Goal: Information Seeking & Learning: Learn about a topic

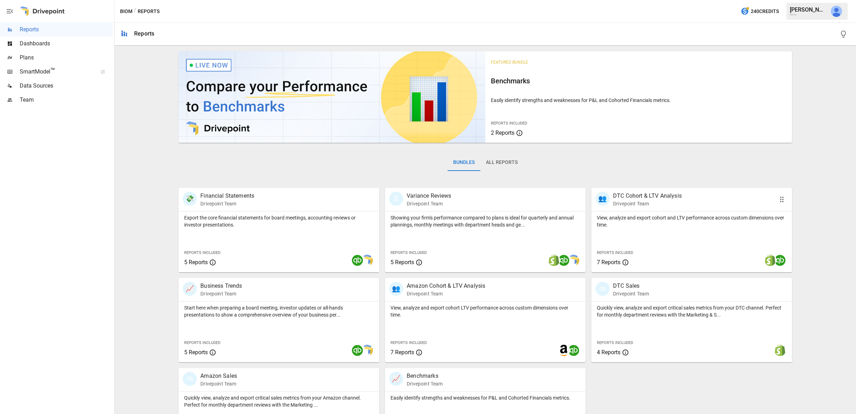
click at [661, 213] on div "View, analyze and export cohort and LTV performance across custom dimensions ov…" at bounding box center [691, 220] width 201 height 17
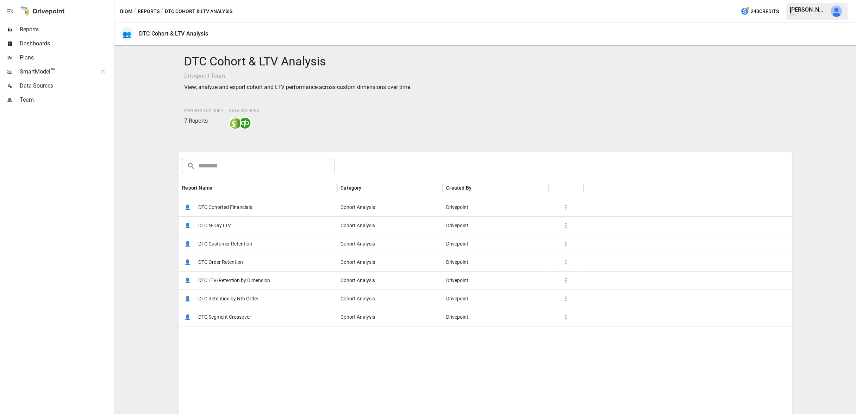
click at [235, 211] on span "DTC Cohorted Financials" at bounding box center [225, 208] width 54 height 18
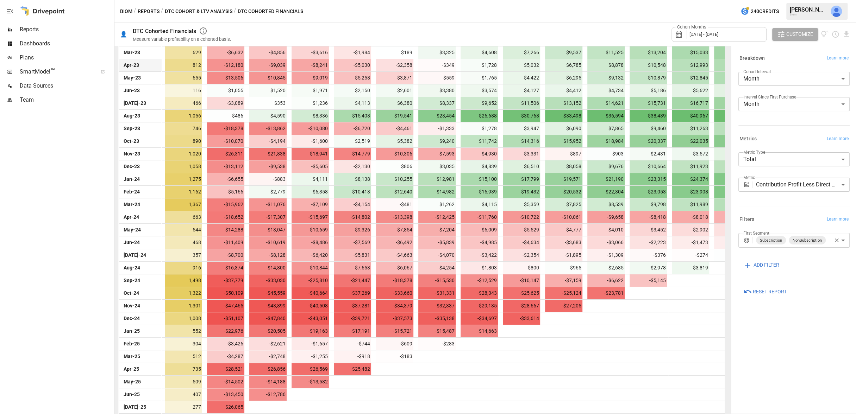
scroll to position [208, 0]
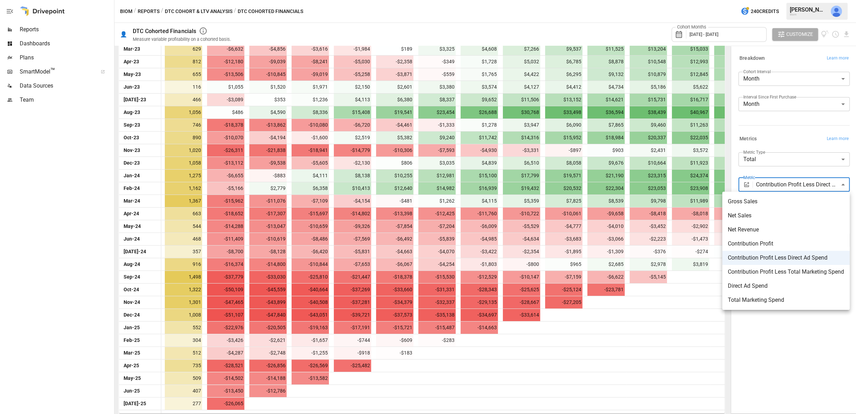
click at [808, 0] on body "Reports Dashboards Plans SmartModel ™ Data Sources Team Biom / Reports / DTC Co…" at bounding box center [428, 0] width 856 height 0
click at [783, 244] on span "Contribution Profit" at bounding box center [785, 244] width 116 height 8
type input "**********"
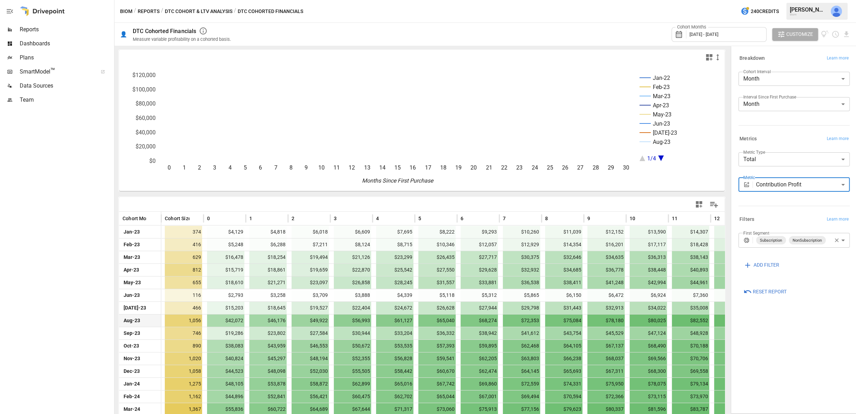
scroll to position [208, 0]
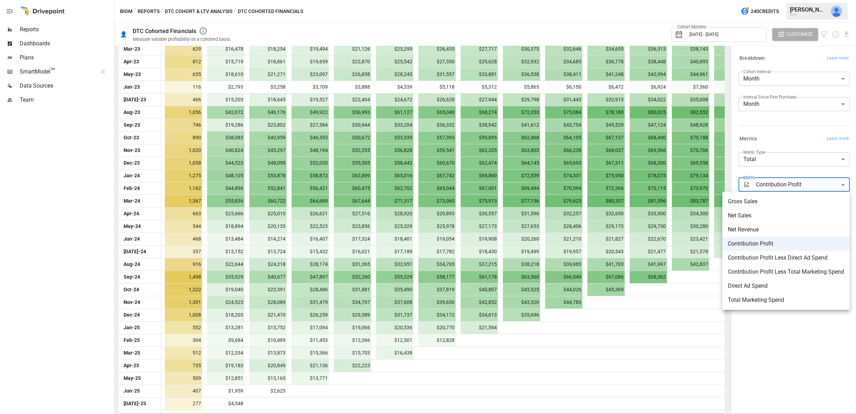
click at [799, 0] on body "Reports Dashboards Plans SmartModel ™ Data Sources Team Biom / Reports / DTC Co…" at bounding box center [428, 0] width 856 height 0
click at [381, 203] on div at bounding box center [428, 207] width 856 height 414
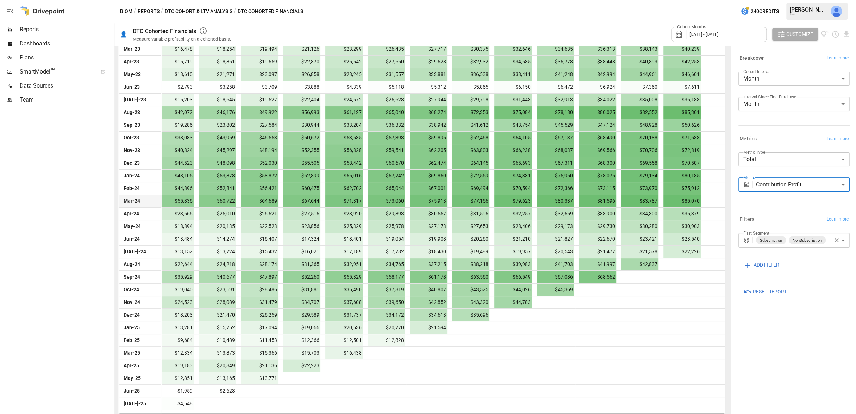
scroll to position [0, 0]
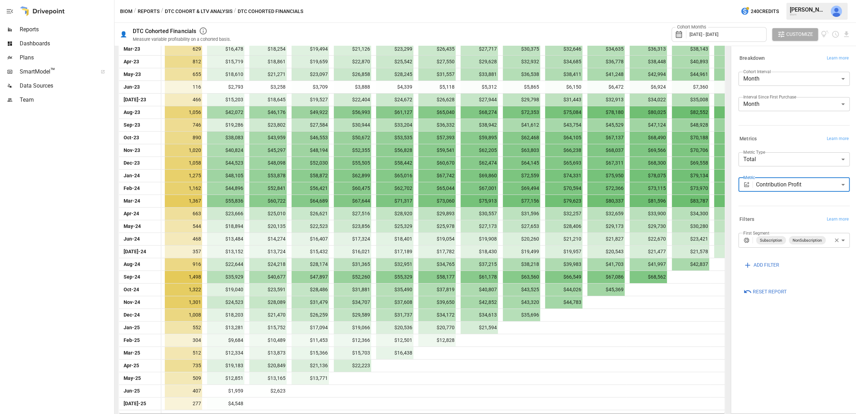
click at [794, 0] on body "Reports Dashboards Plans SmartModel ™ Data Sources Team Biom / Reports / DTC Co…" at bounding box center [428, 0] width 856 height 0
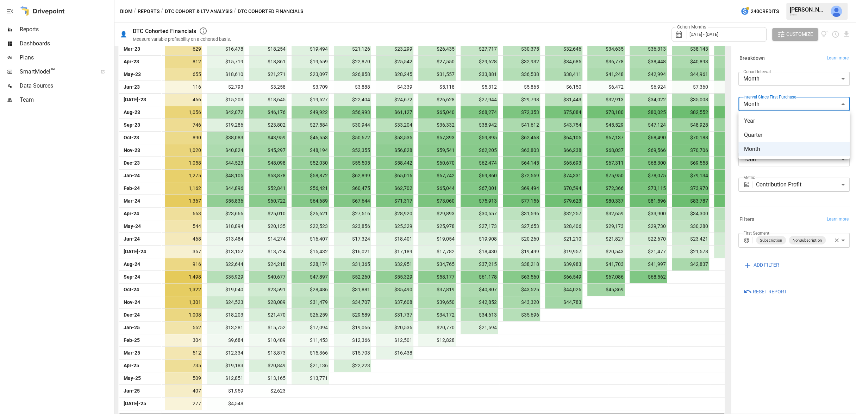
click at [780, 137] on span "Quarter" at bounding box center [794, 135] width 100 height 8
type input "*******"
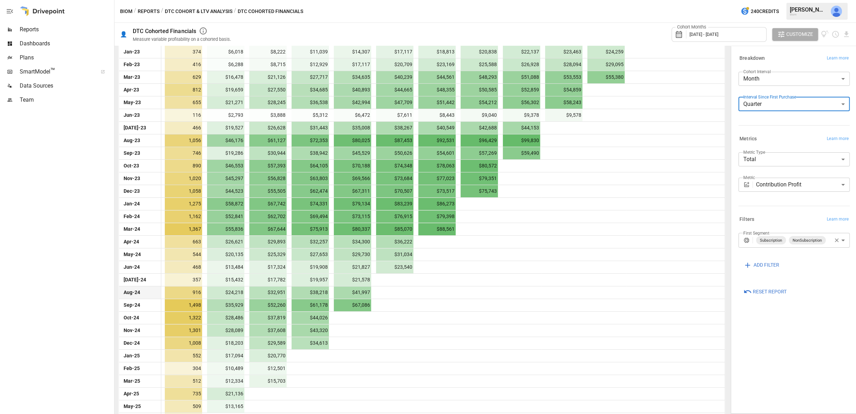
scroll to position [196, 0]
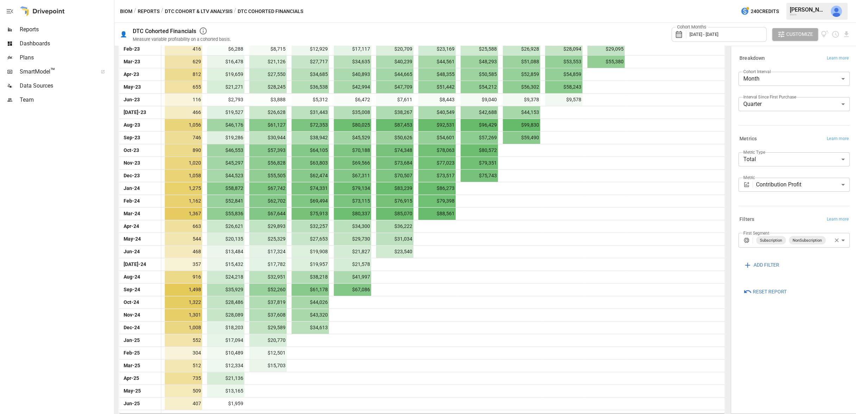
click at [716, 37] on div "Cohort Months [DATE] - [DATE]" at bounding box center [718, 34] width 95 height 15
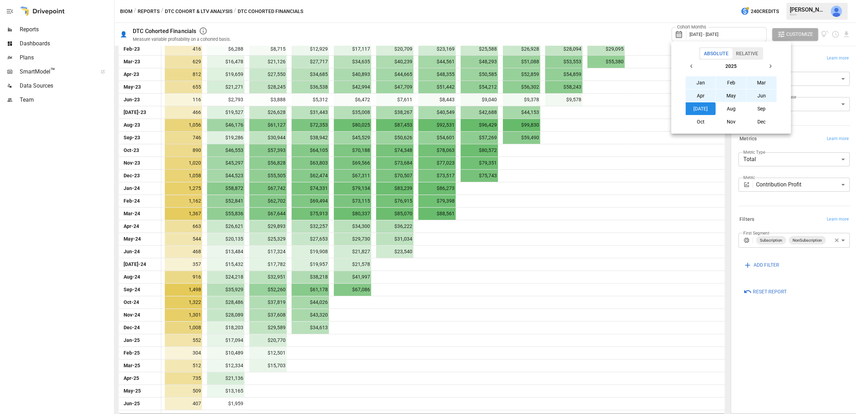
click at [604, 136] on div at bounding box center [428, 207] width 856 height 414
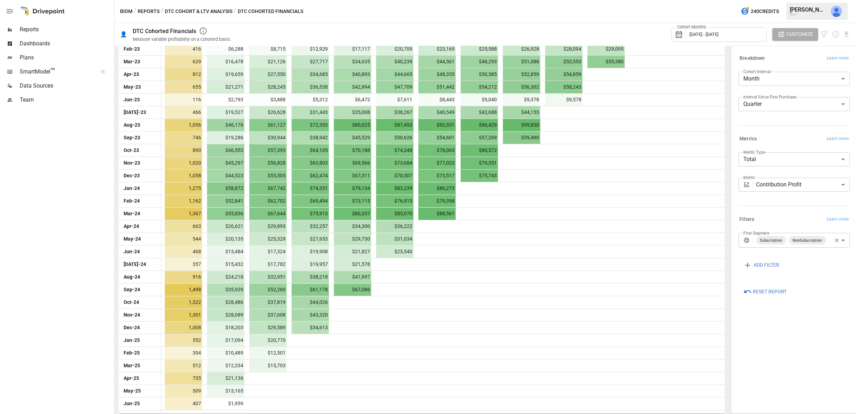
click at [789, 0] on body "Reports Dashboards Plans SmartModel ™ Data Sources Team Biom / Reports / DTC Co…" at bounding box center [428, 0] width 856 height 0
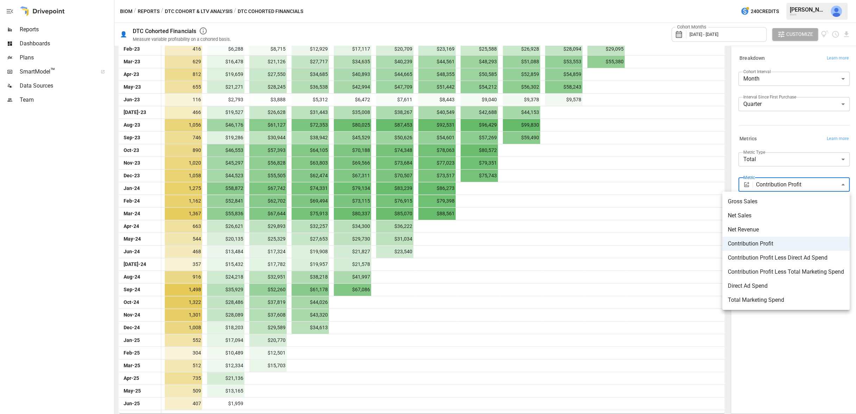
click at [783, 258] on span "Contribution Profit Less Direct Ad Spend" at bounding box center [785, 258] width 116 height 8
type input "**********"
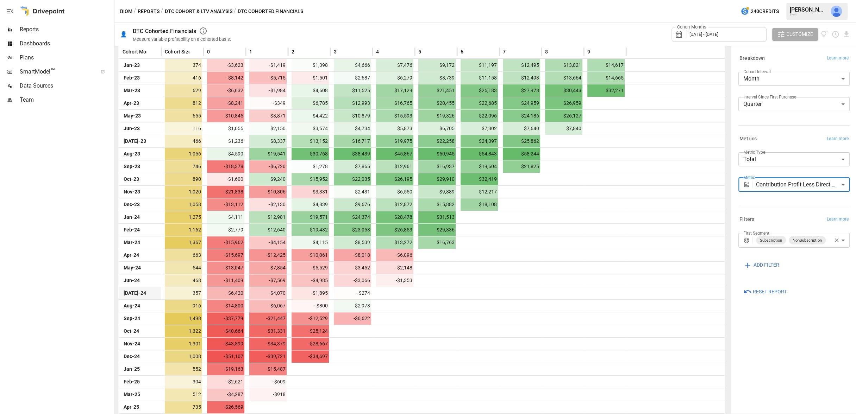
scroll to position [196, 0]
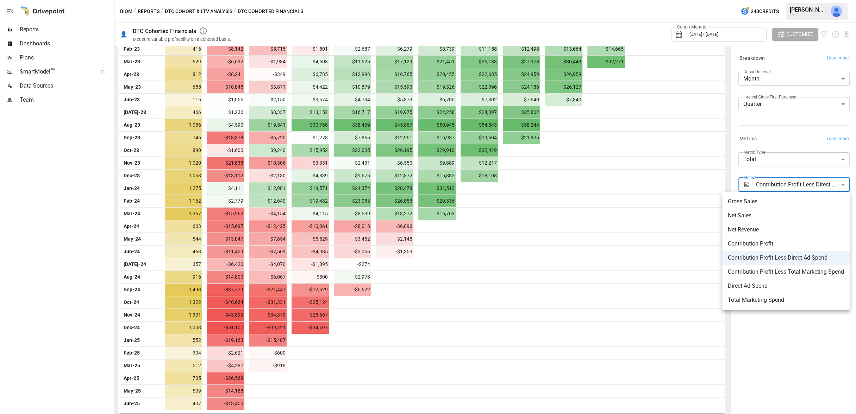
click at [806, 0] on body "Reports Dashboards Plans SmartModel ™ Data Sources Team Biom / Reports / DTC Co…" at bounding box center [428, 0] width 856 height 0
click at [595, 184] on div at bounding box center [428, 207] width 856 height 414
